Goal: Information Seeking & Learning: Learn about a topic

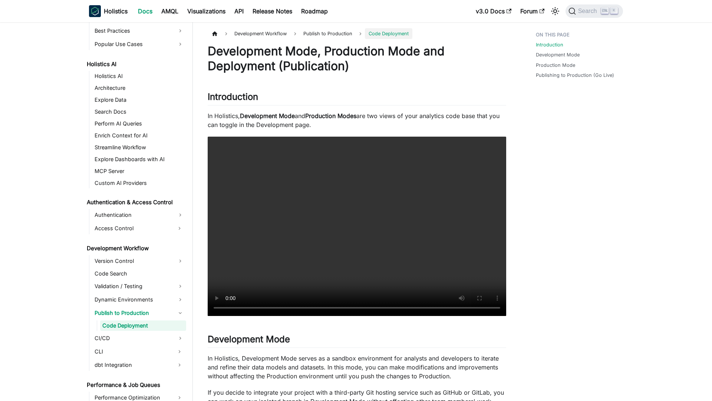
scroll to position [352, 0]
